Goal: Task Accomplishment & Management: Use online tool/utility

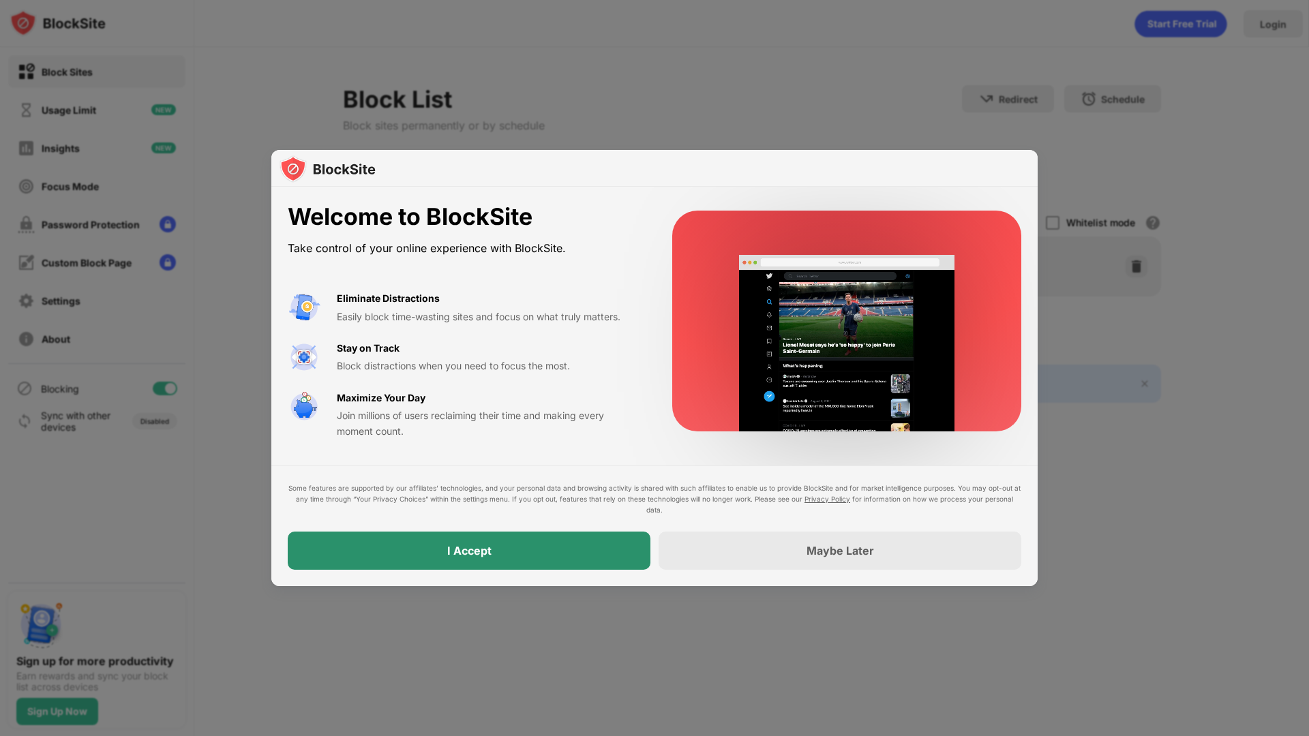
click at [558, 560] on div "I Accept" at bounding box center [469, 551] width 363 height 38
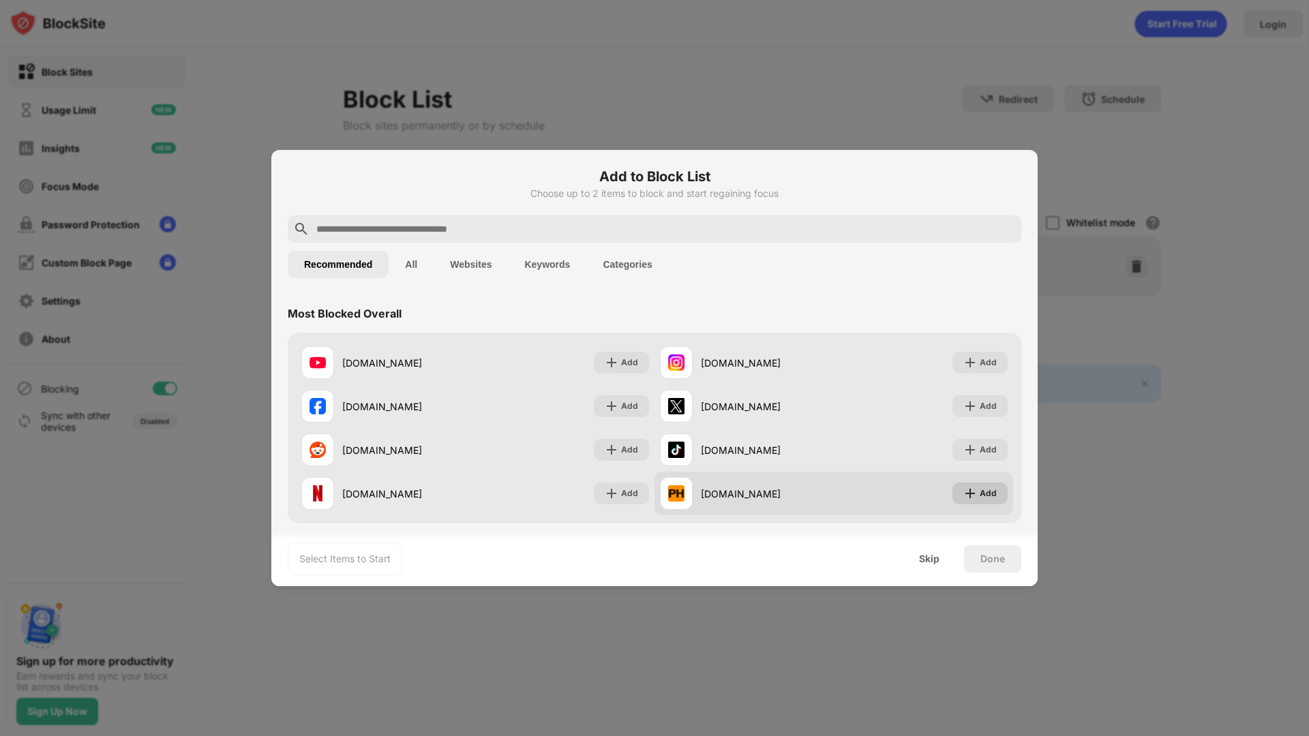
click at [966, 489] on img at bounding box center [970, 494] width 14 height 14
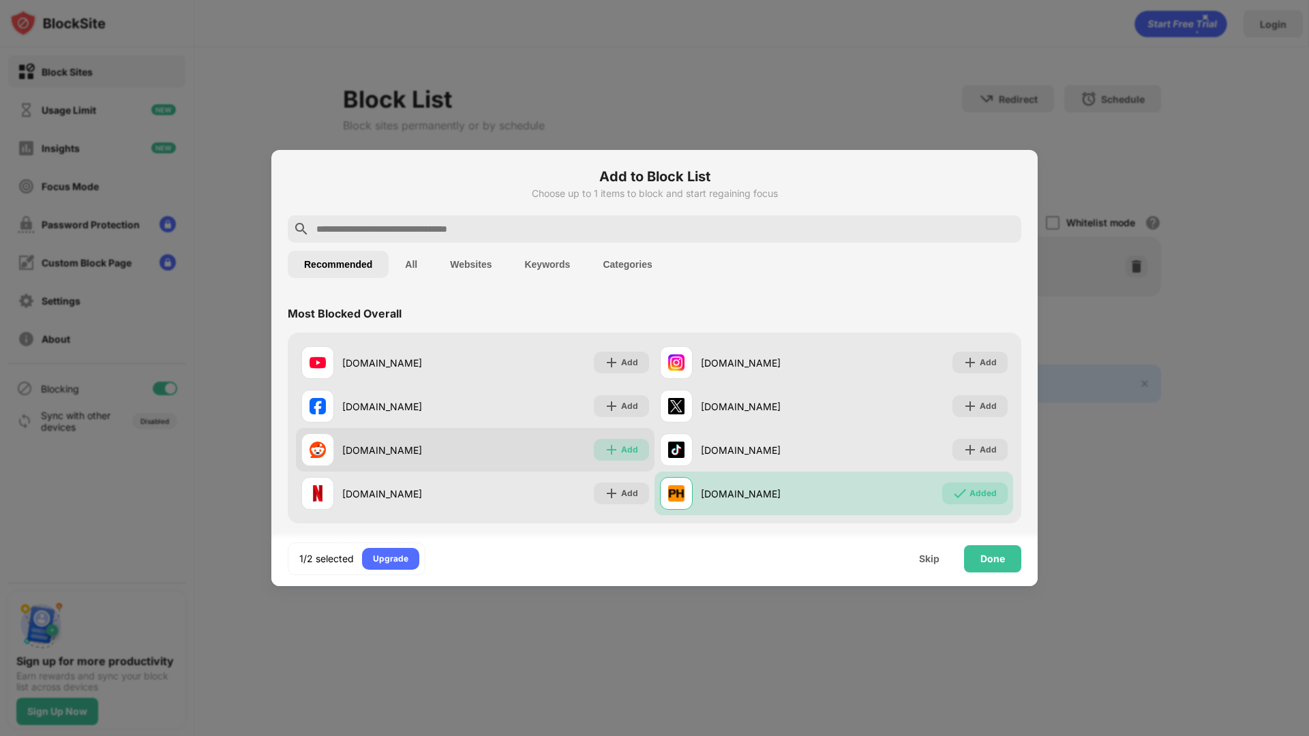
click at [609, 444] on img at bounding box center [612, 450] width 14 height 14
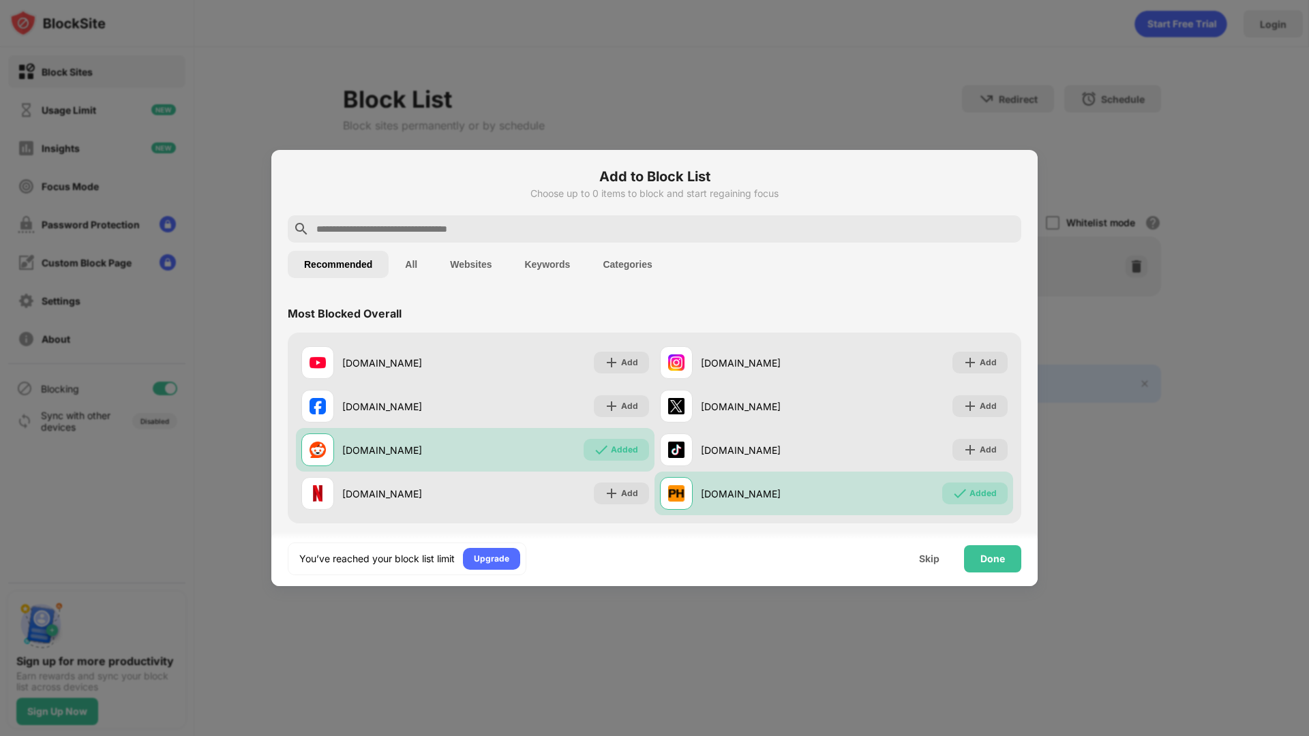
click at [504, 223] on input "text" at bounding box center [665, 229] width 701 height 16
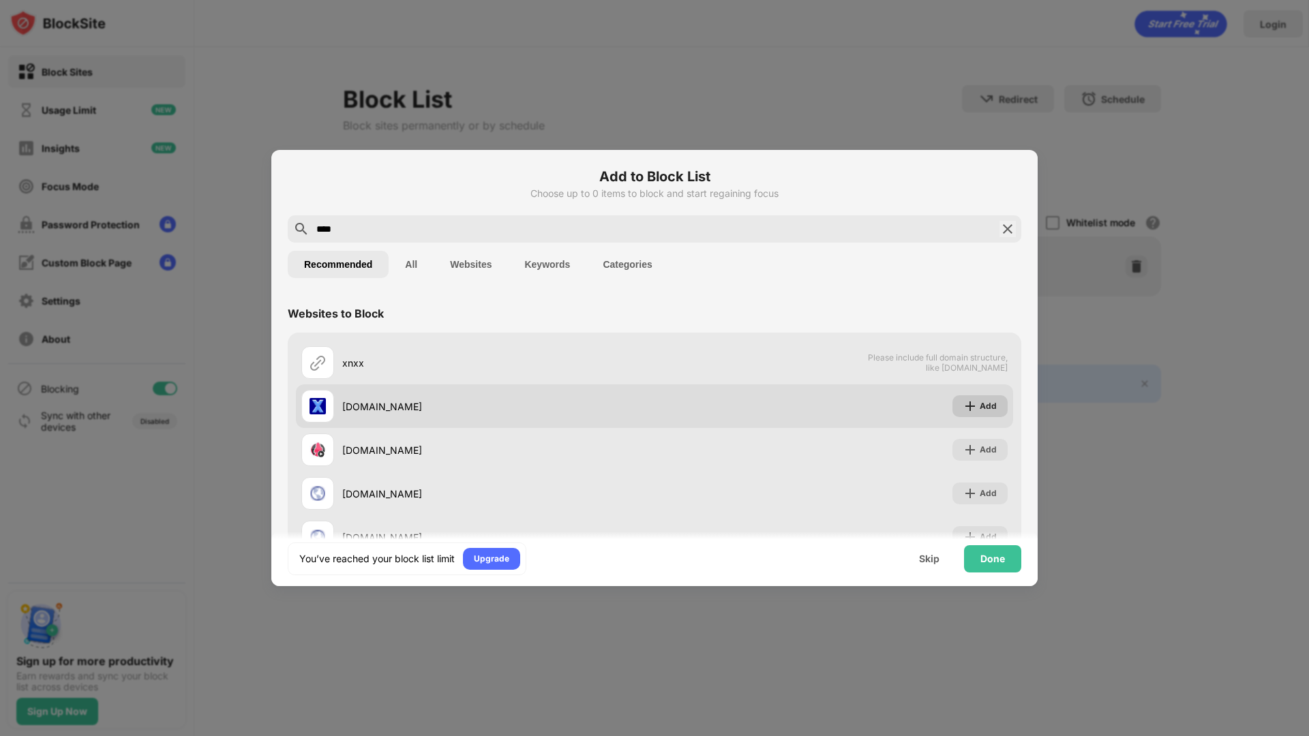
type input "****"
click at [966, 401] on div "Add" at bounding box center [979, 406] width 55 height 22
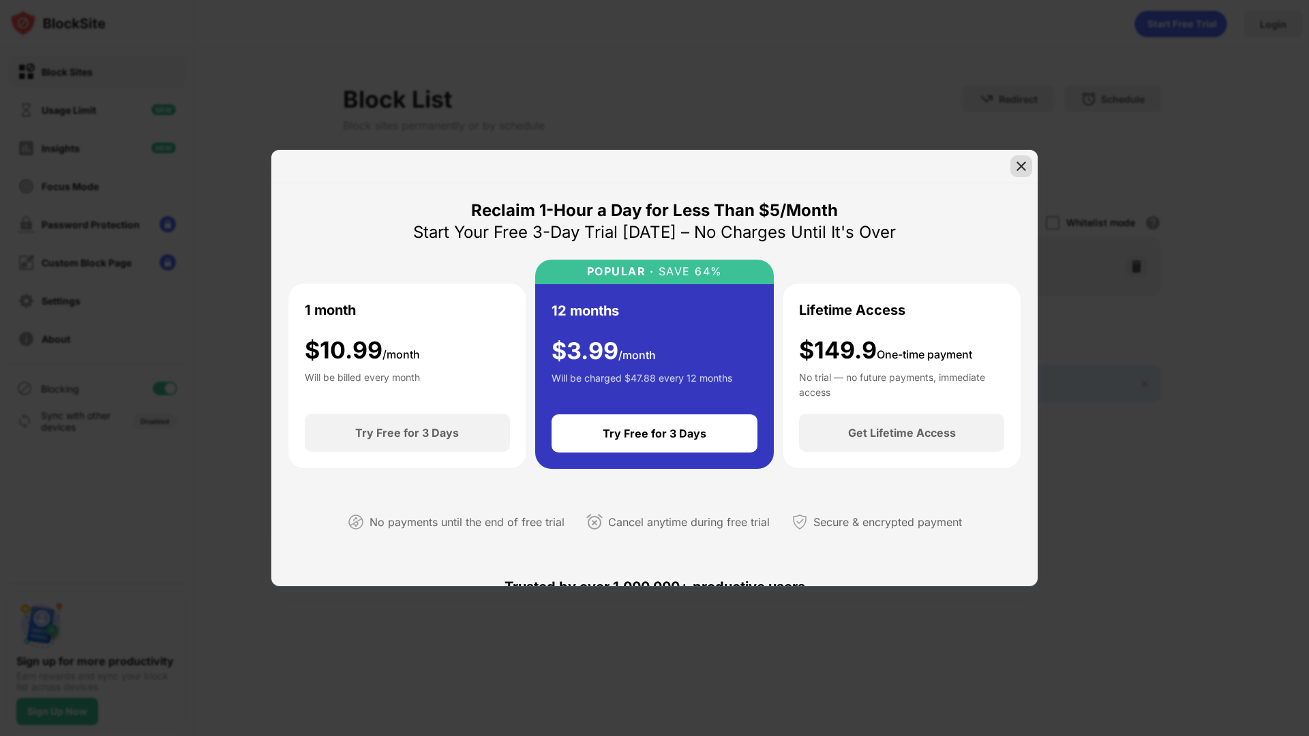
click at [1012, 162] on div at bounding box center [1021, 166] width 22 height 22
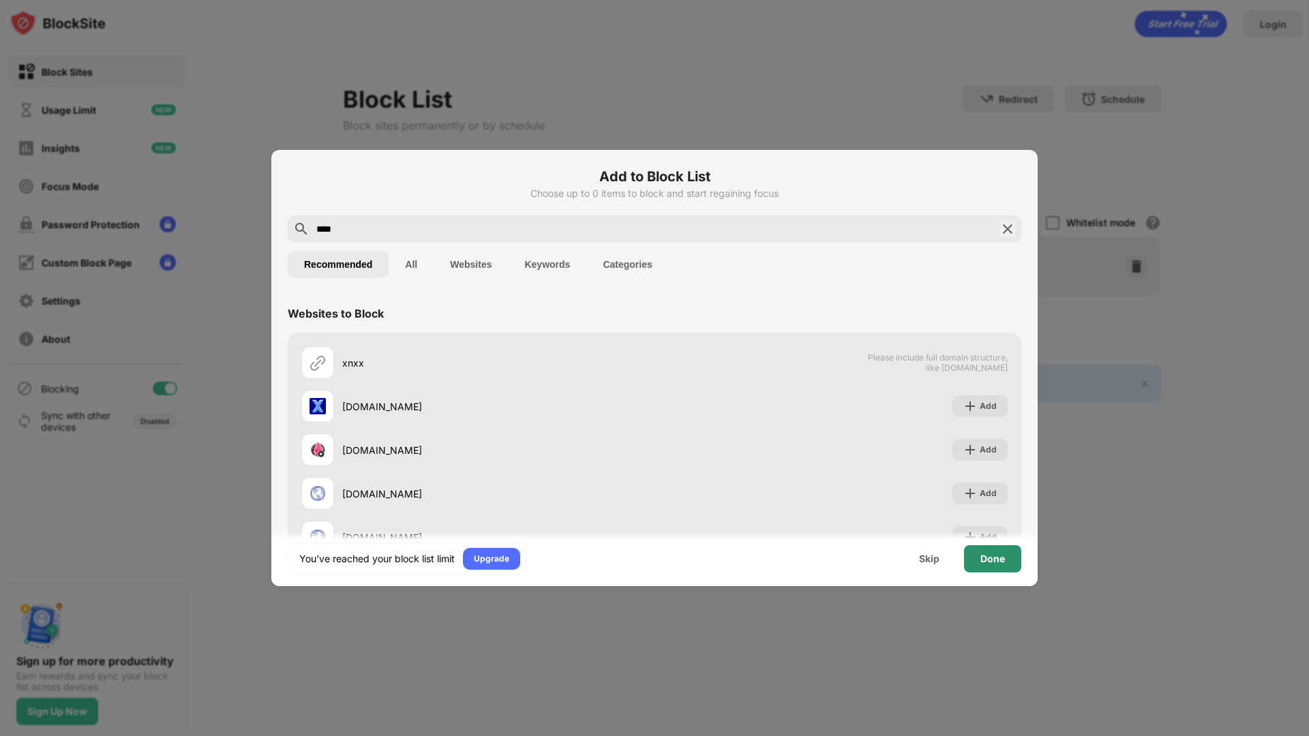
click at [977, 559] on div "Done" at bounding box center [992, 558] width 57 height 27
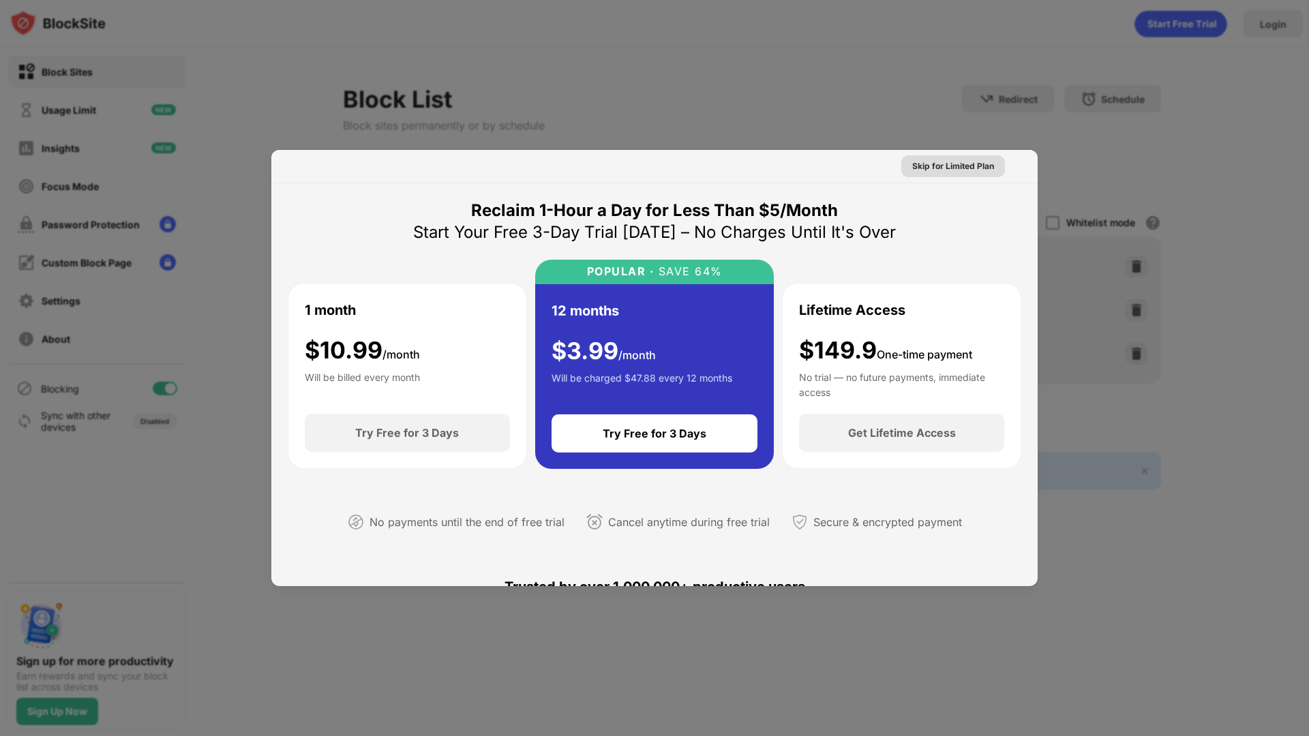
click at [941, 170] on div "Skip for Limited Plan" at bounding box center [953, 166] width 82 height 14
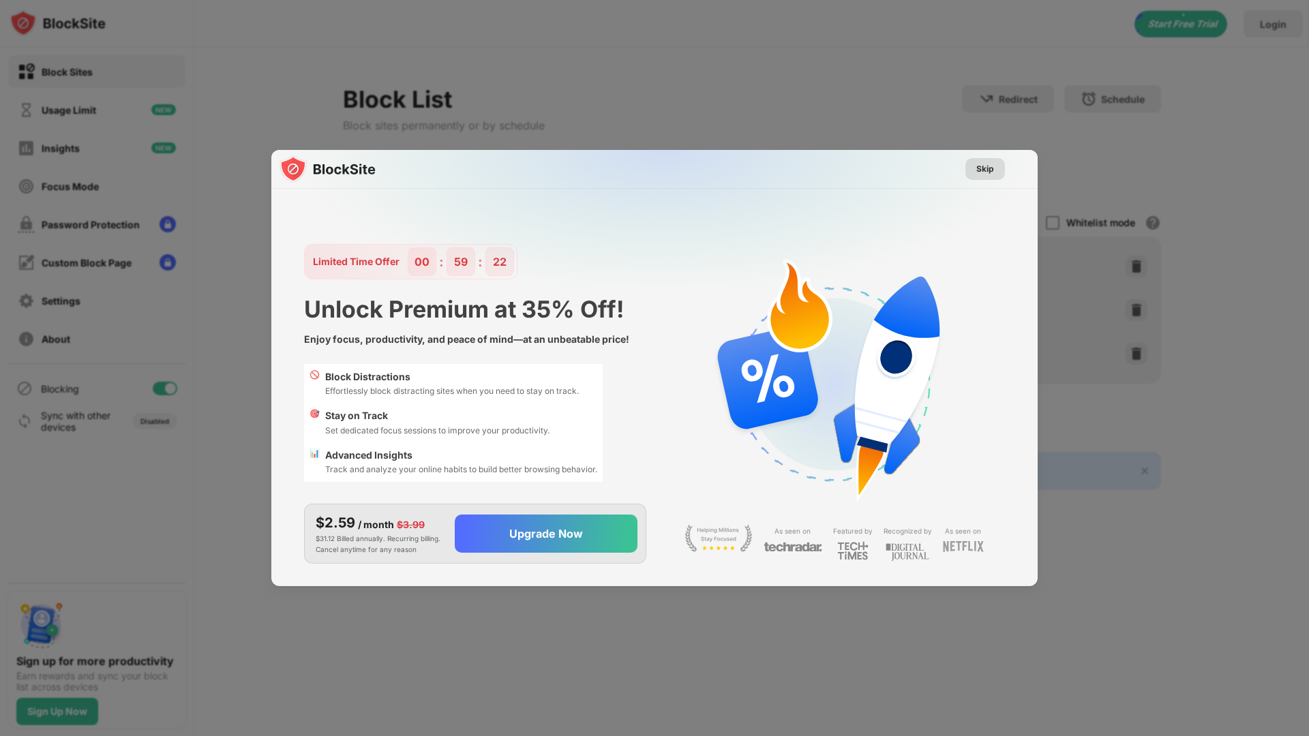
click at [985, 164] on div "Skip" at bounding box center [985, 169] width 18 height 14
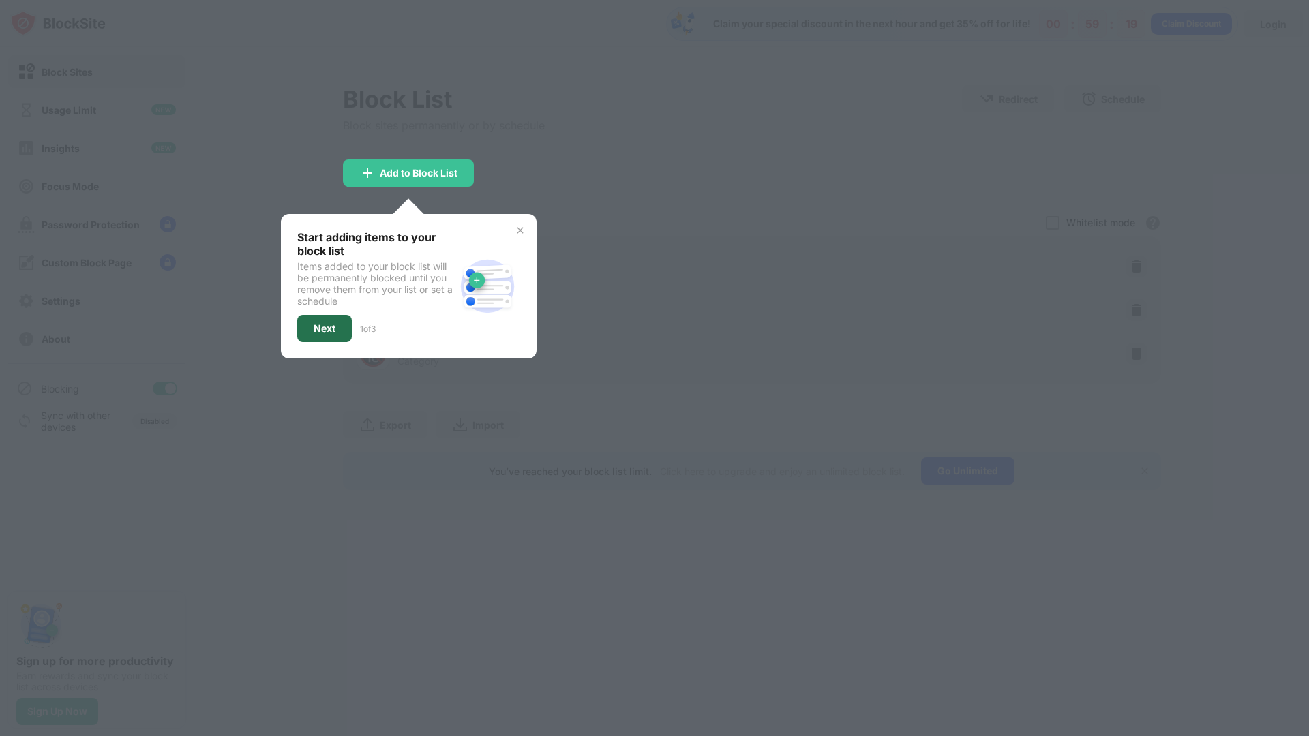
click at [343, 340] on div "Next" at bounding box center [324, 328] width 55 height 27
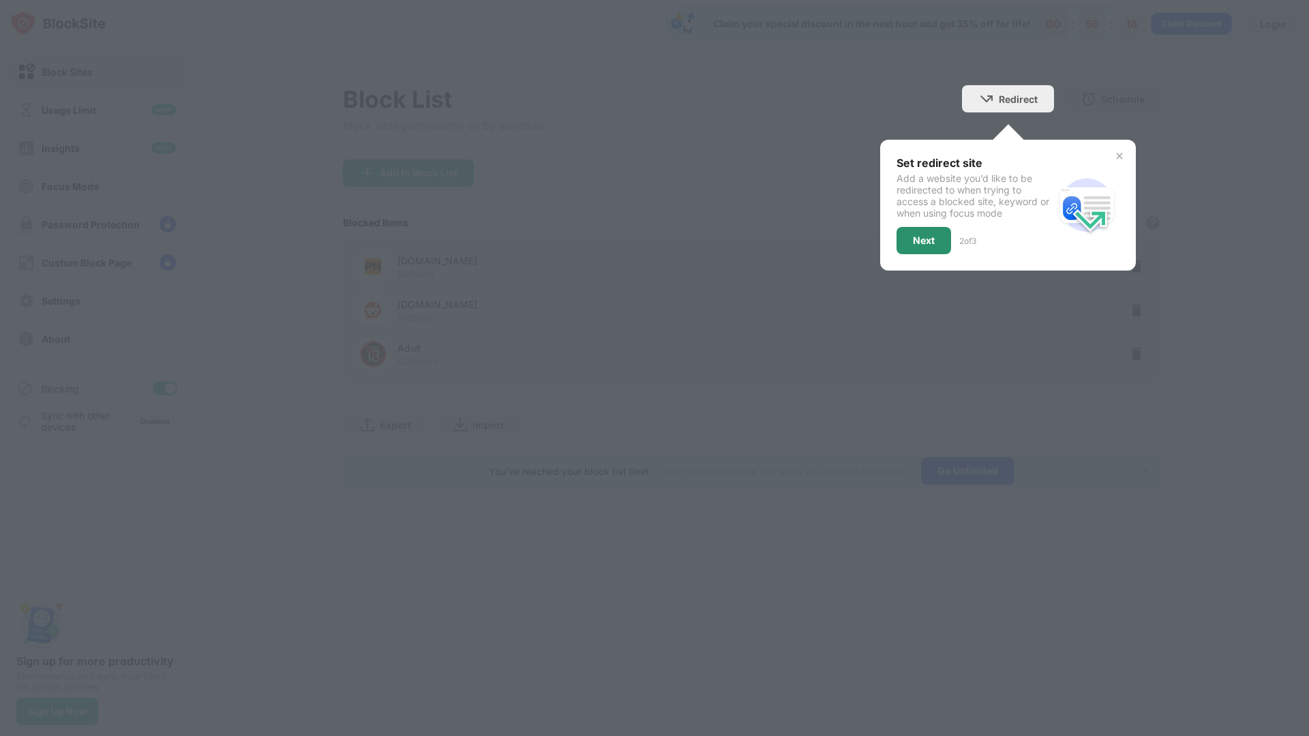
click at [905, 240] on div "Next" at bounding box center [923, 240] width 55 height 27
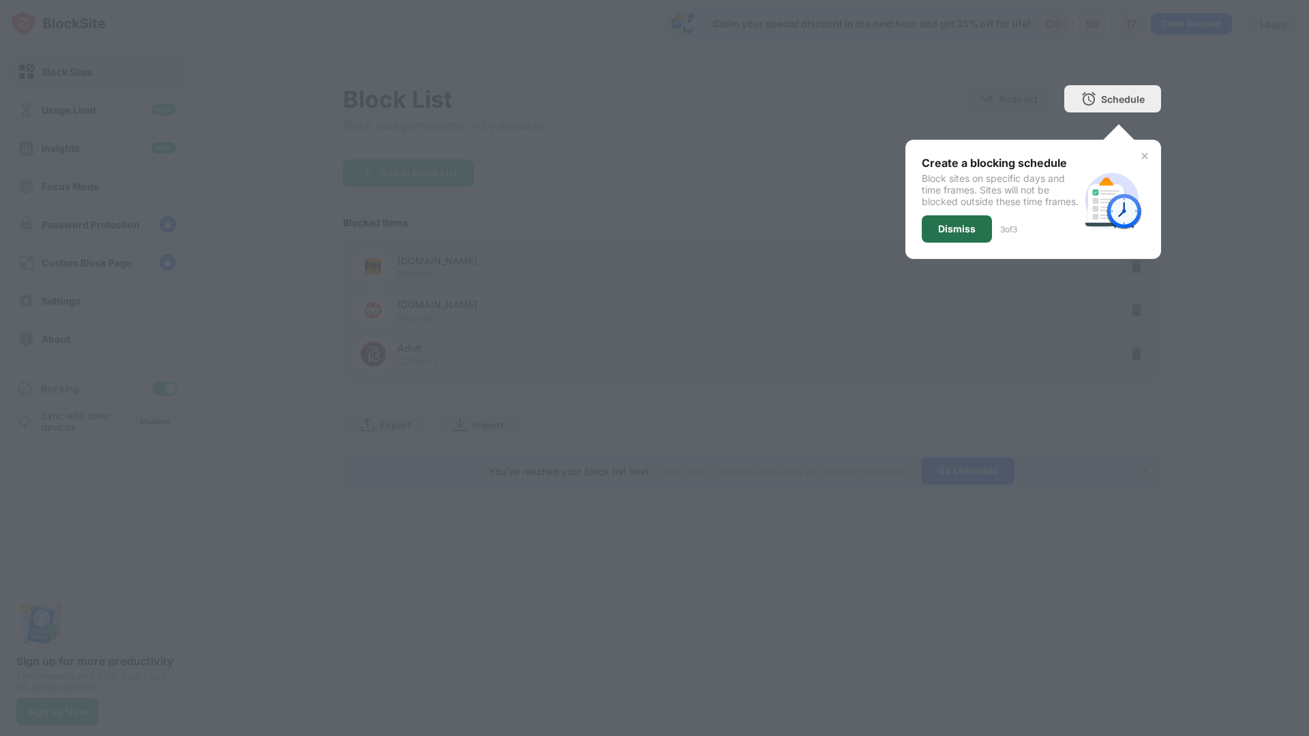
click at [964, 234] on div "Dismiss" at bounding box center [956, 229] width 37 height 11
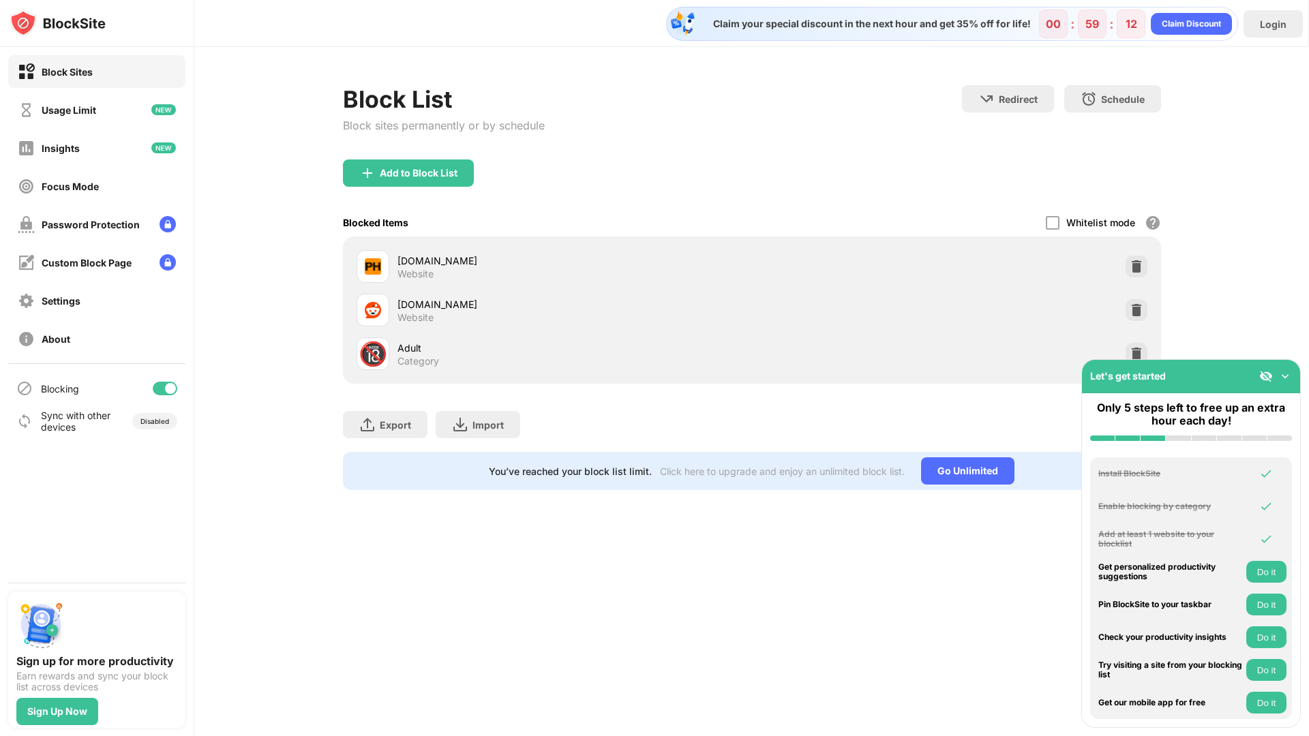
click at [1037, 551] on div "Claim your special discount in the next hour and get 35% off for life! 00 : 59 …" at bounding box center [751, 368] width 1114 height 736
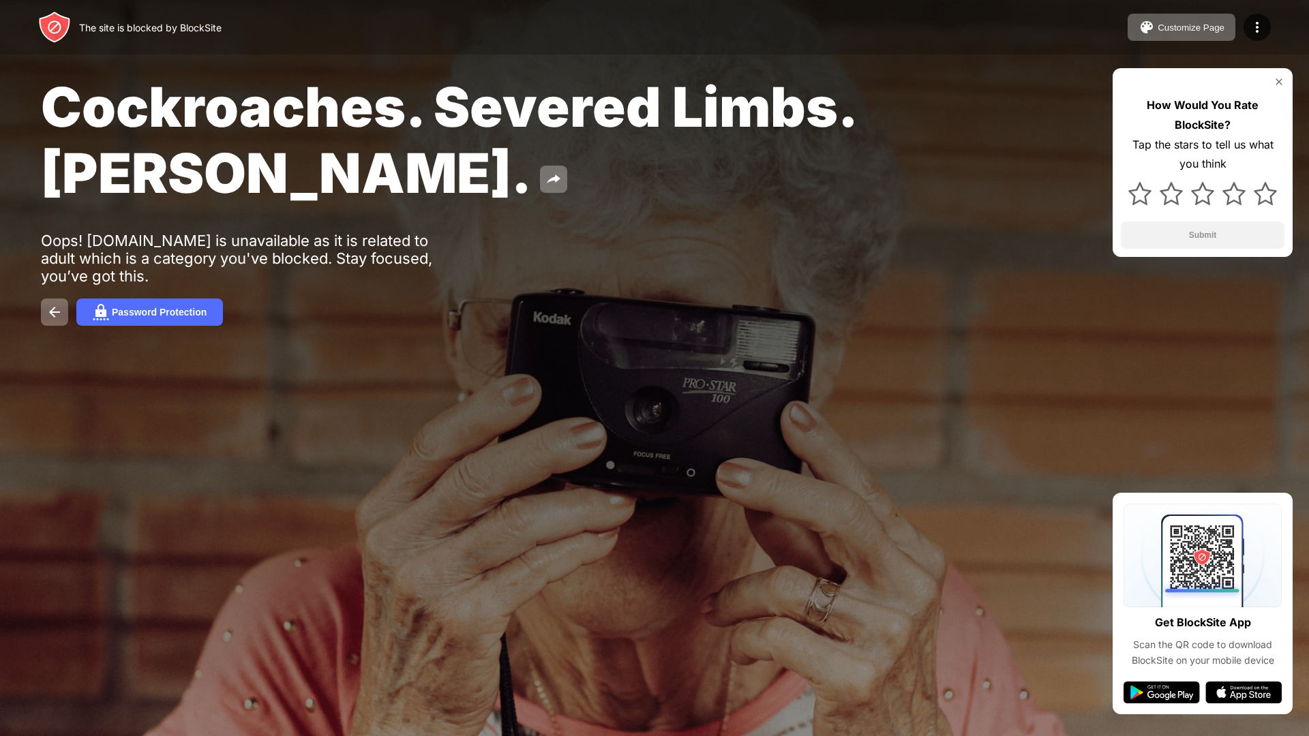
click at [1279, 79] on img at bounding box center [1278, 81] width 11 height 11
